Goal: Transaction & Acquisition: Purchase product/service

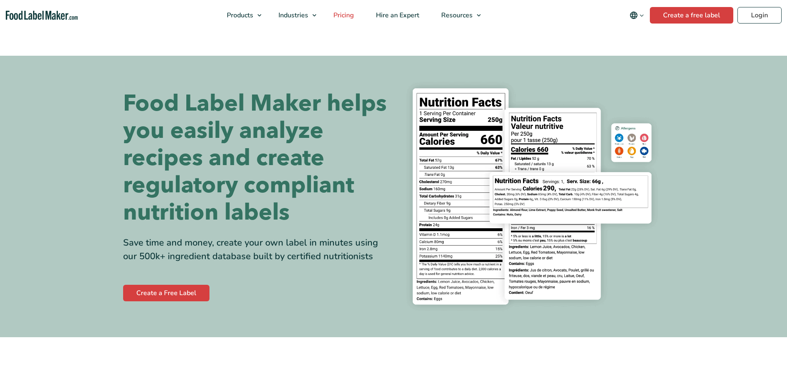
click at [349, 17] on span "Pricing" at bounding box center [343, 15] width 24 height 9
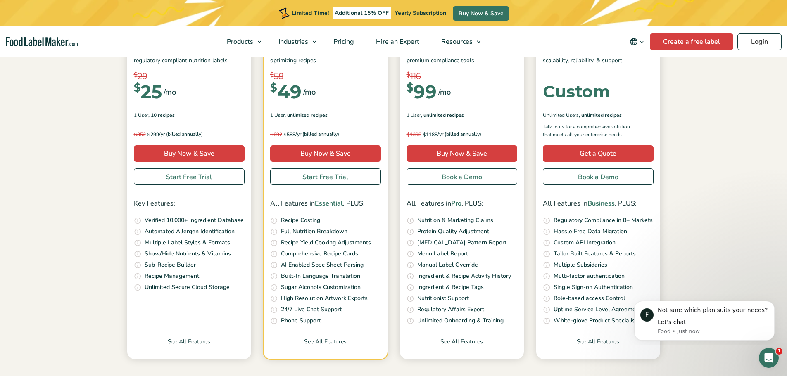
scroll to position [165, 0]
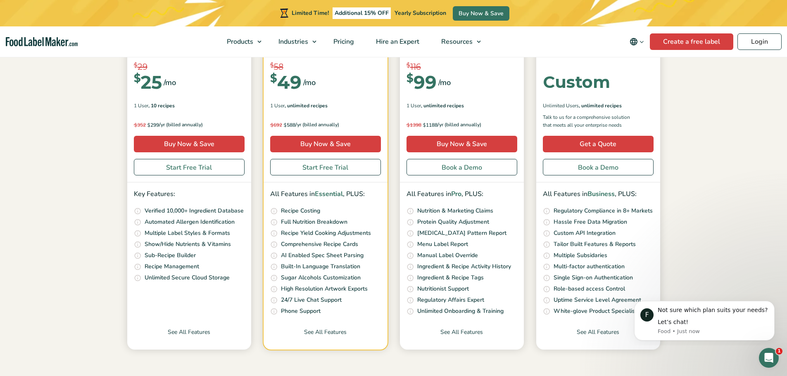
click at [440, 222] on p "Protein Quality Adjustment" at bounding box center [453, 222] width 72 height 9
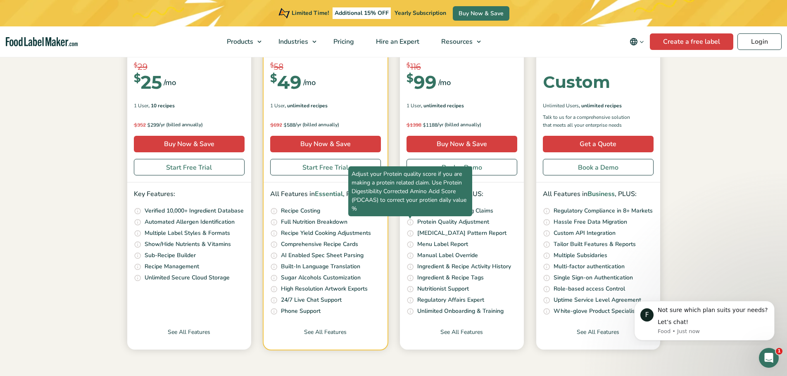
click at [410, 217] on span "Adjust your Protein quality score if you are making a protein related claim. Us…" at bounding box center [410, 192] width 124 height 50
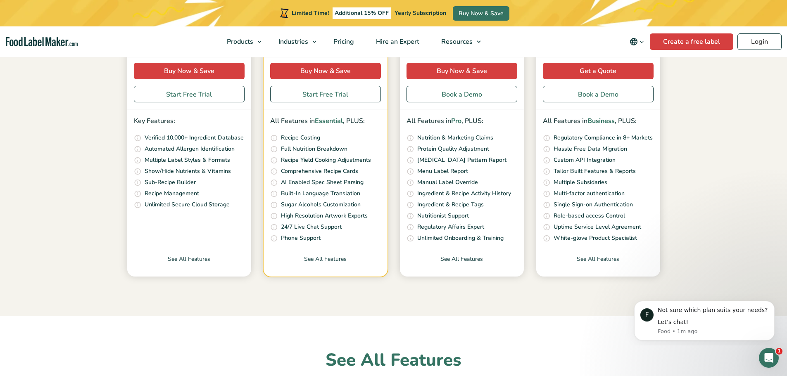
scroll to position [248, 0]
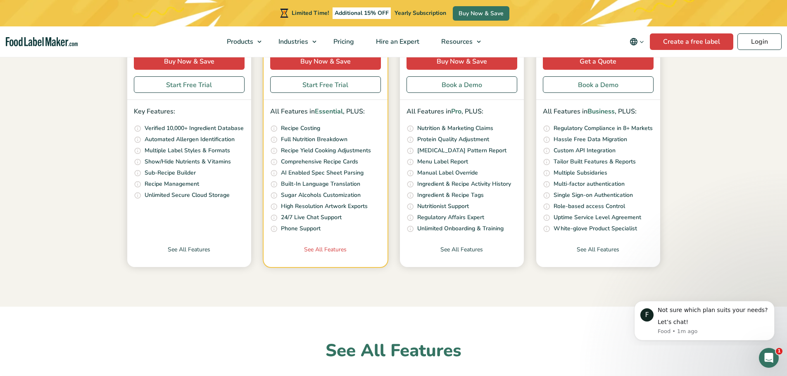
click at [338, 250] on link "See All Features" at bounding box center [326, 256] width 124 height 22
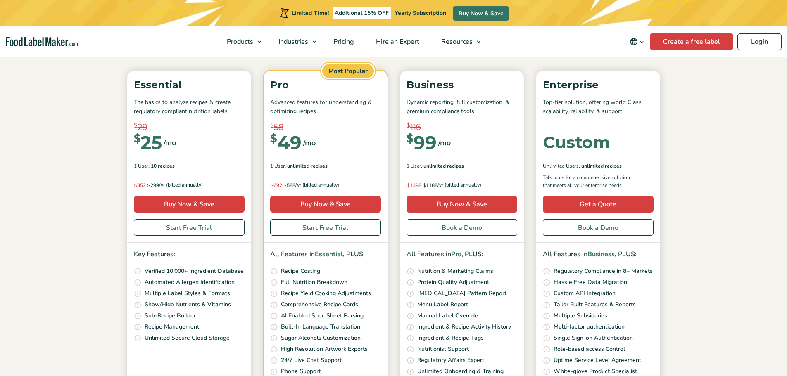
scroll to position [124, 0]
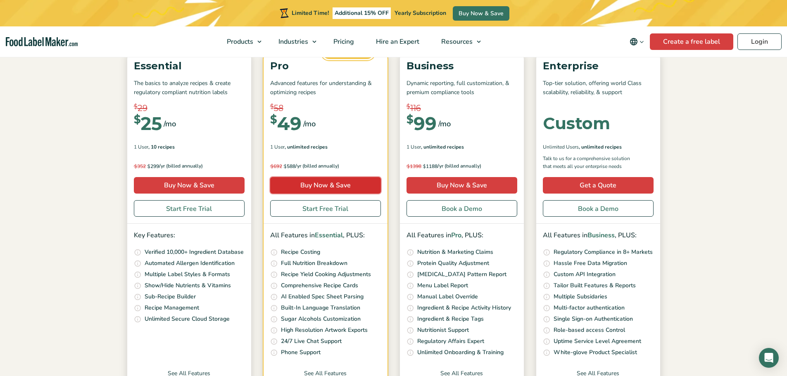
click at [310, 189] on link "Buy Now & Save" at bounding box center [325, 185] width 111 height 17
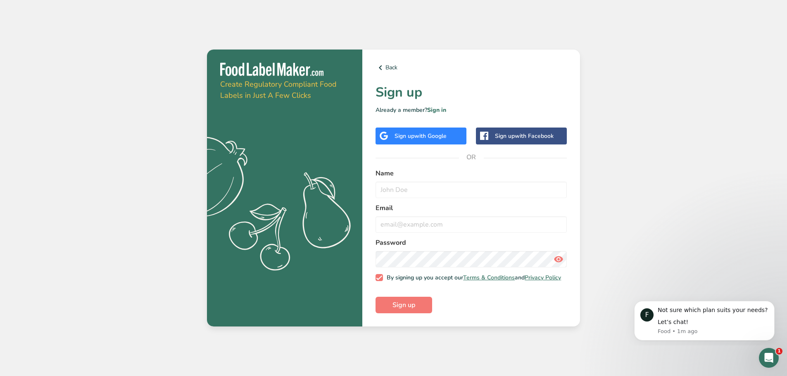
click at [405, 138] on div "Sign up with Google" at bounding box center [421, 136] width 52 height 9
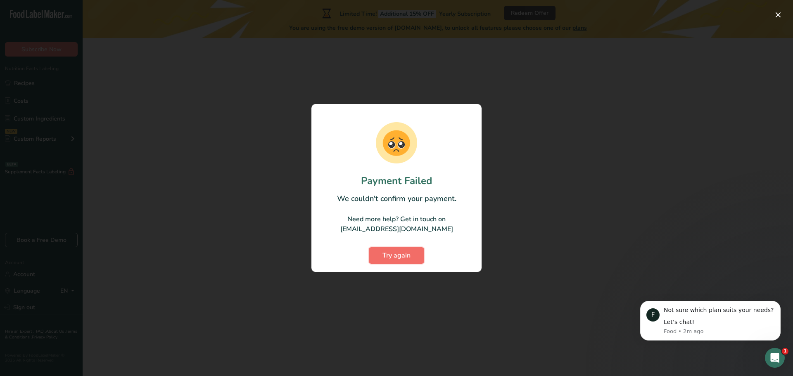
drag, startPoint x: 391, startPoint y: 256, endPoint x: 381, endPoint y: 253, distance: 10.5
click at [391, 256] on span "Try again" at bounding box center [397, 256] width 28 height 10
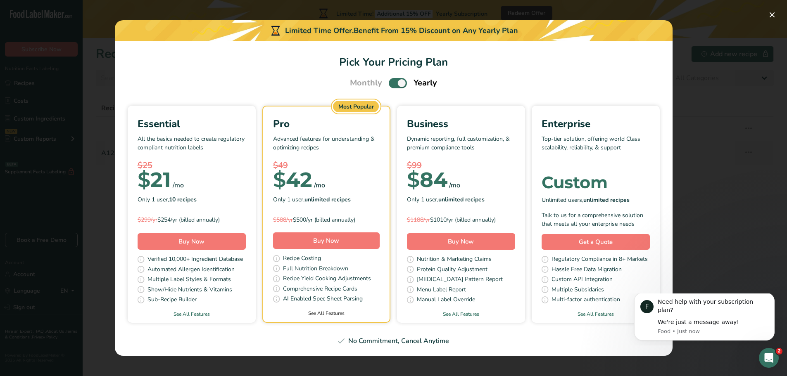
click at [320, 314] on link "See All Features" at bounding box center [326, 313] width 126 height 7
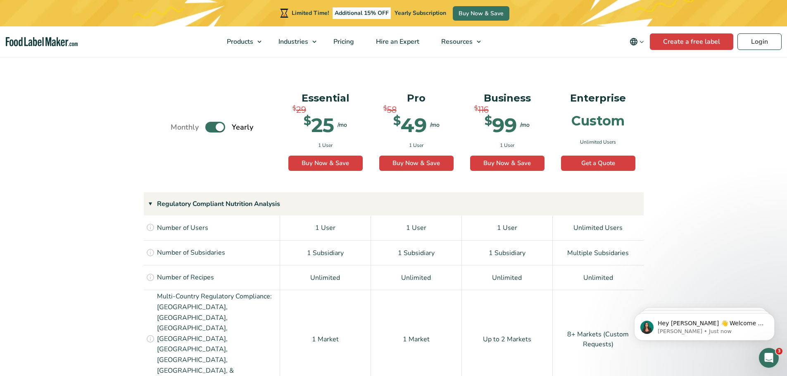
scroll to position [537, 0]
